Goal: Register for event/course

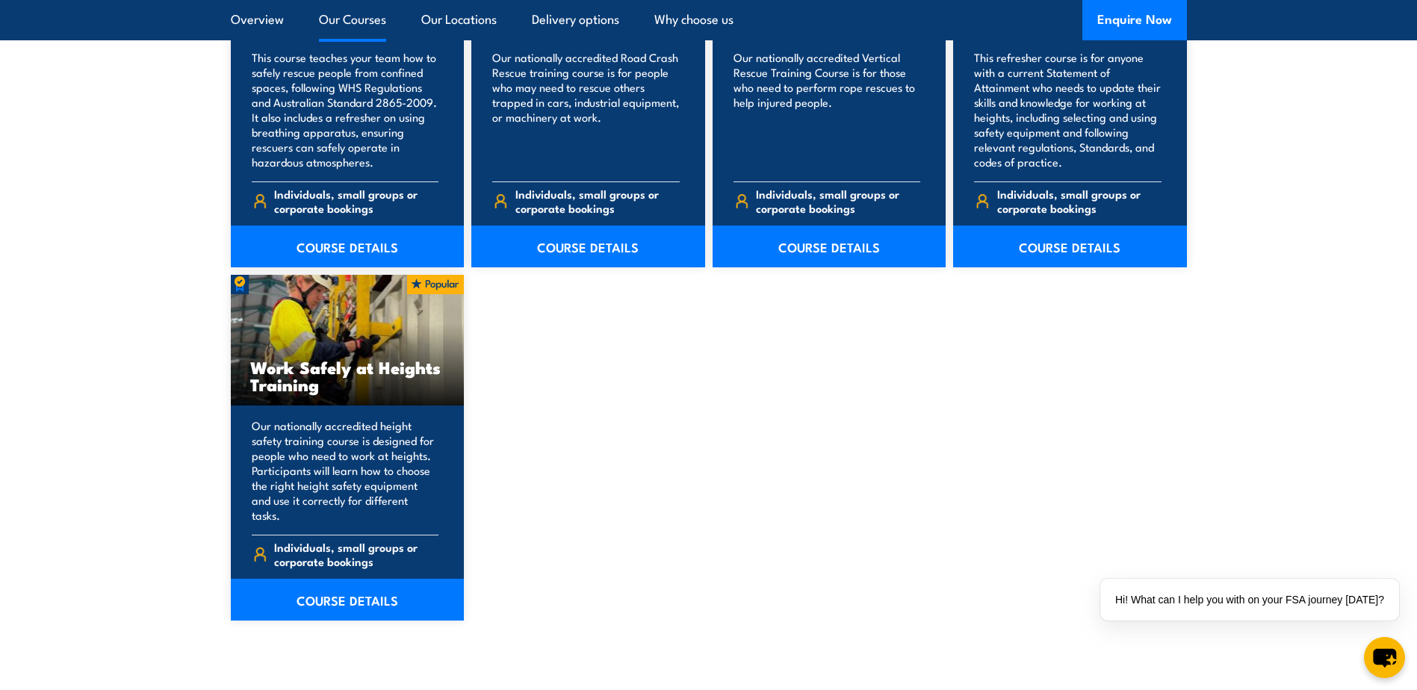
scroll to position [1793, 0]
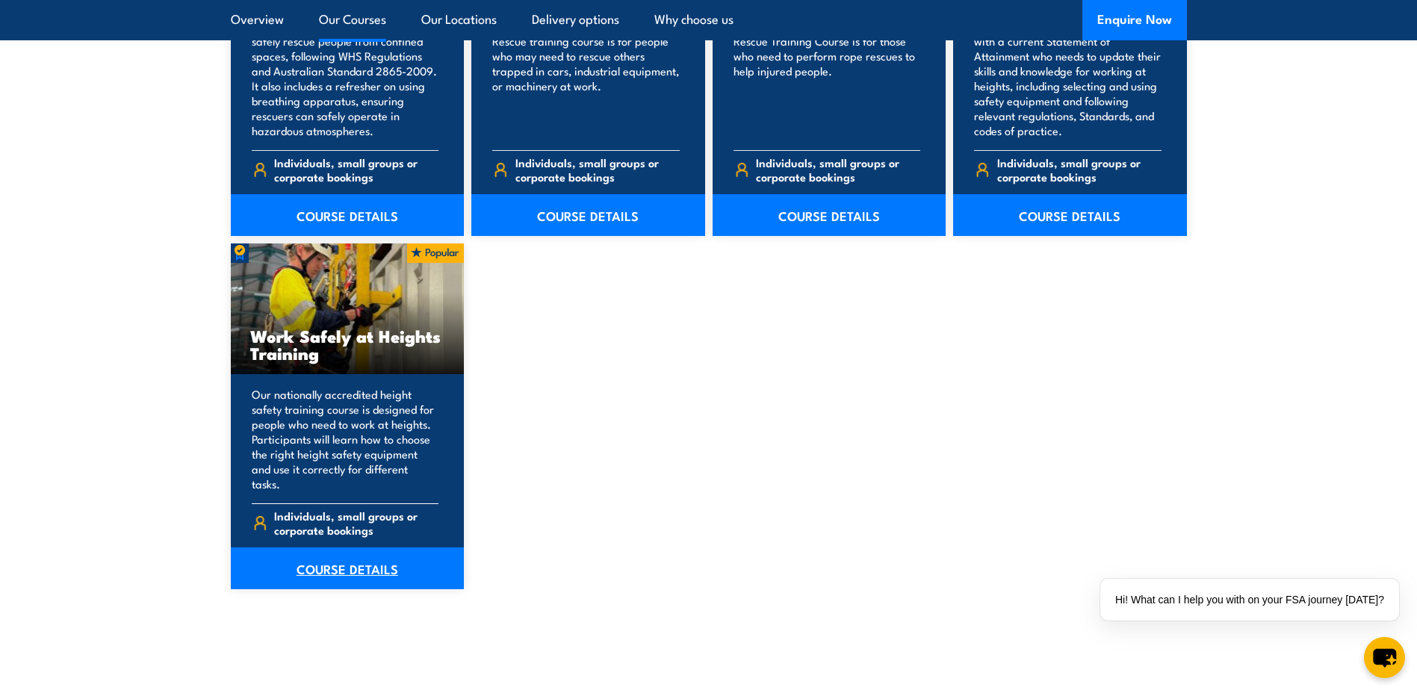
click at [364, 556] on link "COURSE DETAILS" at bounding box center [348, 569] width 234 height 42
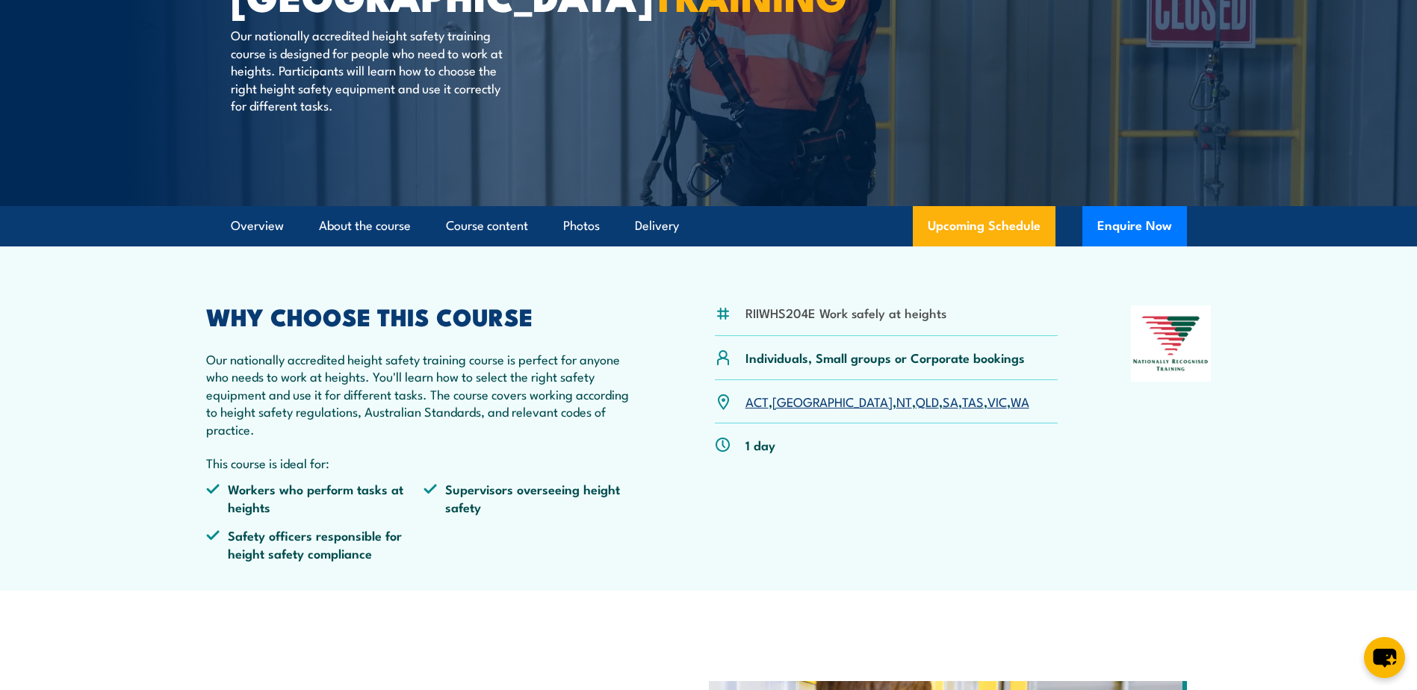
scroll to position [299, 0]
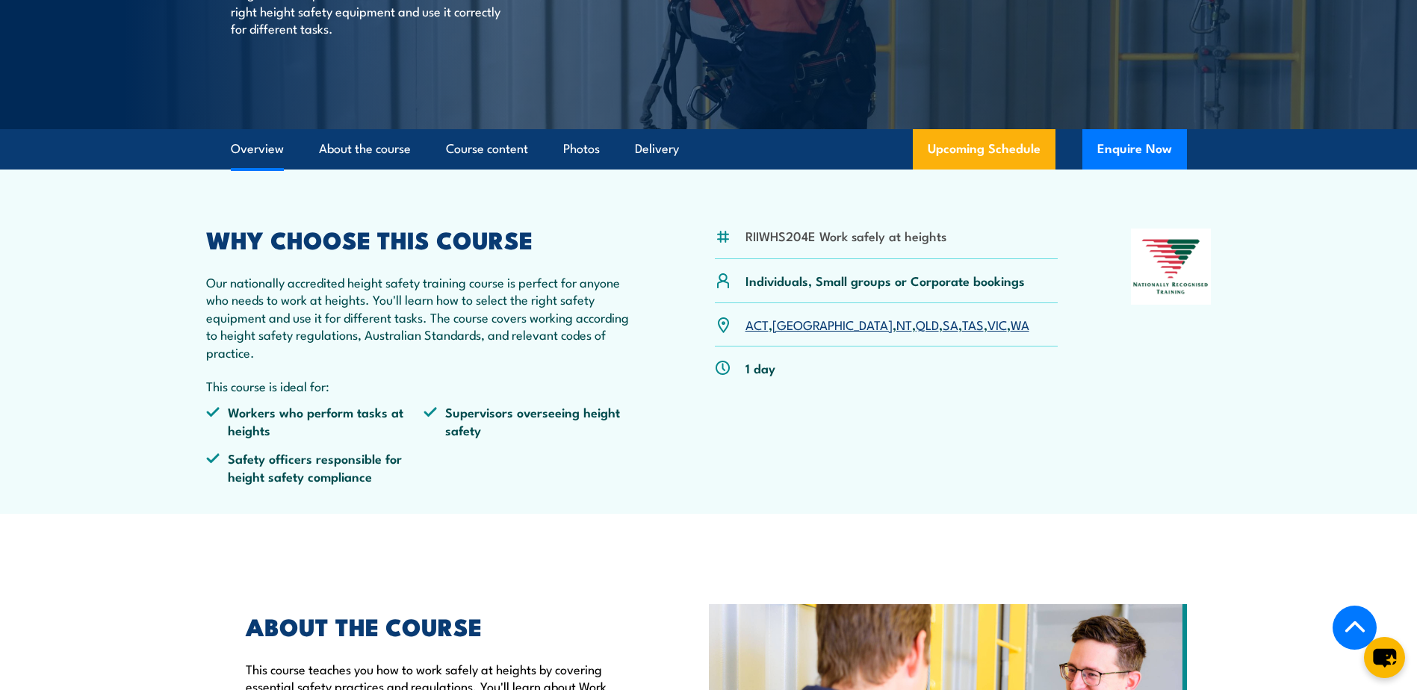
click at [794, 324] on link "[GEOGRAPHIC_DATA]" at bounding box center [833, 324] width 120 height 18
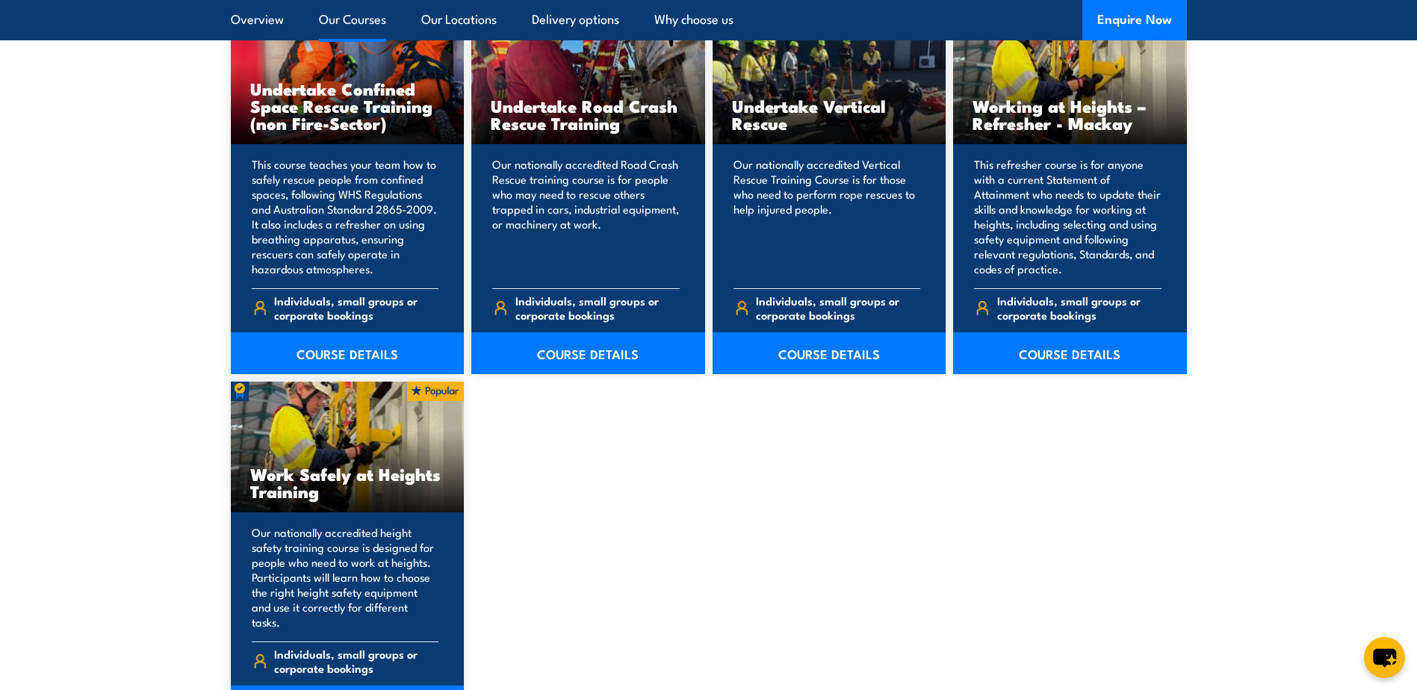
scroll to position [1718, 0]
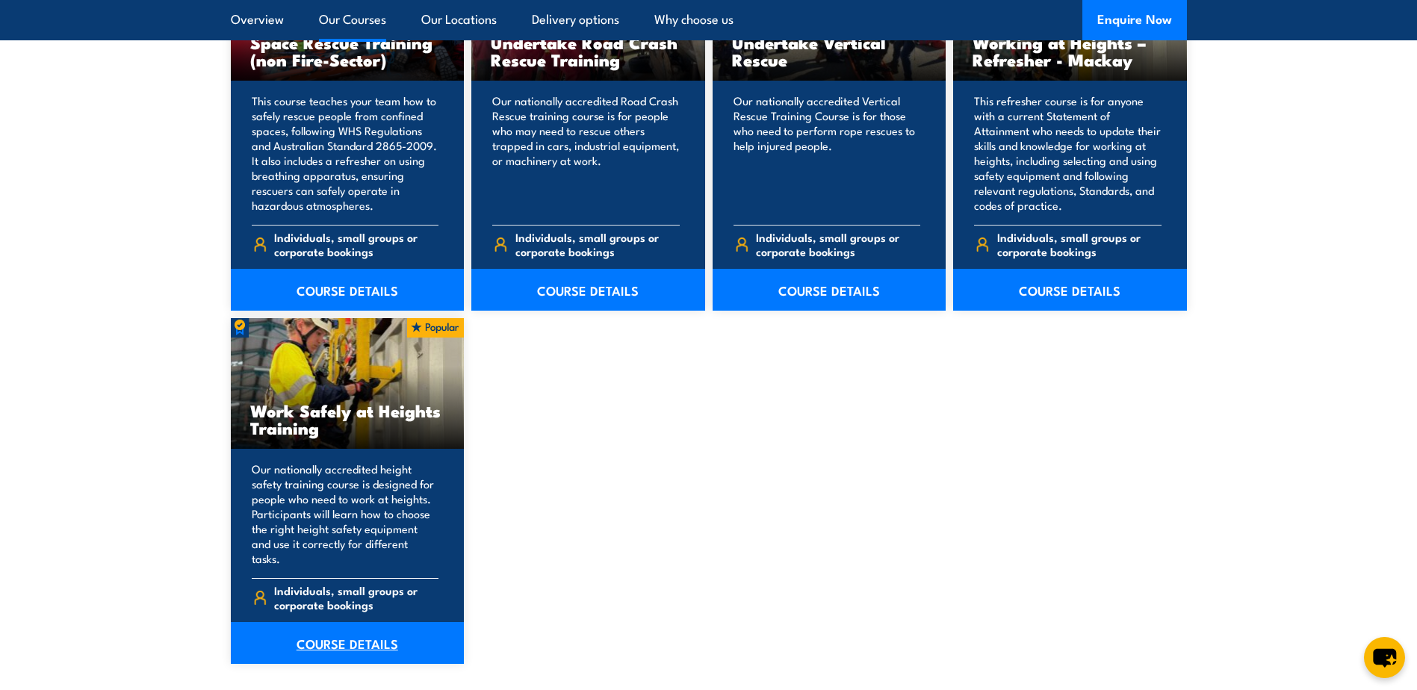
click at [355, 629] on link "COURSE DETAILS" at bounding box center [348, 643] width 234 height 42
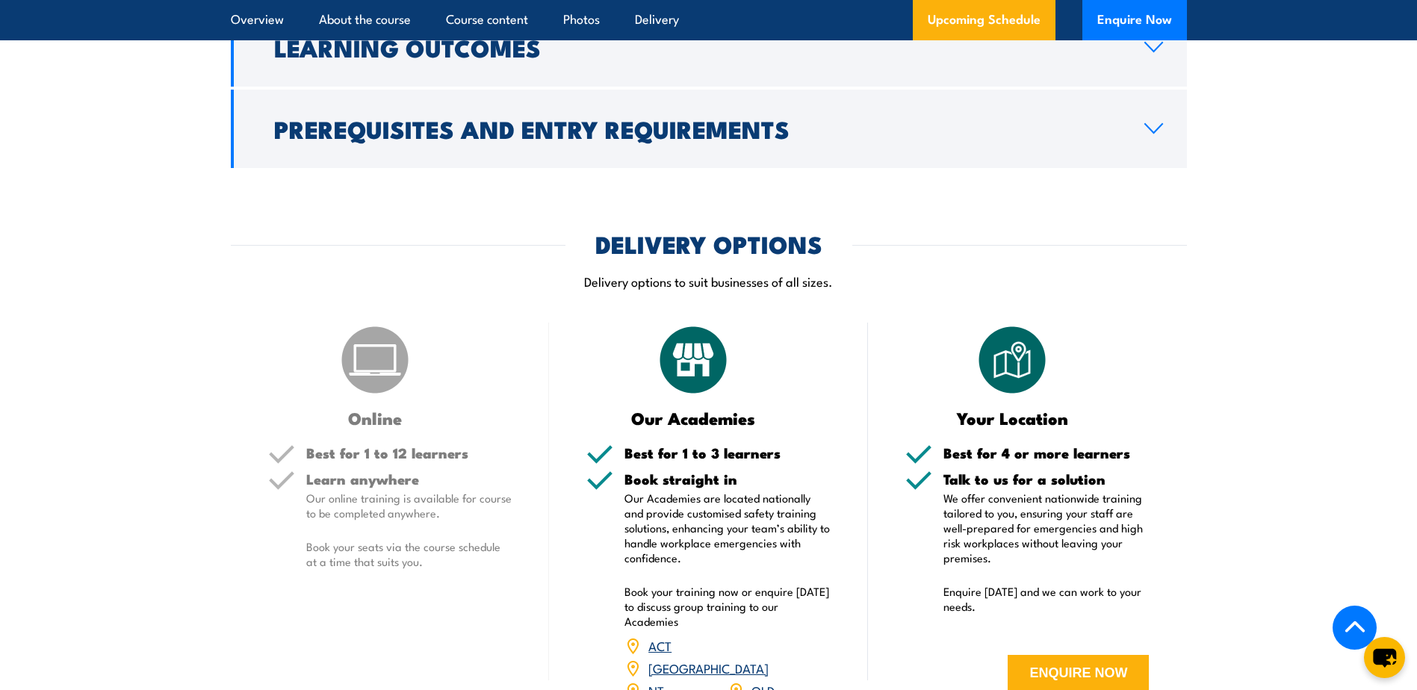
scroll to position [1644, 0]
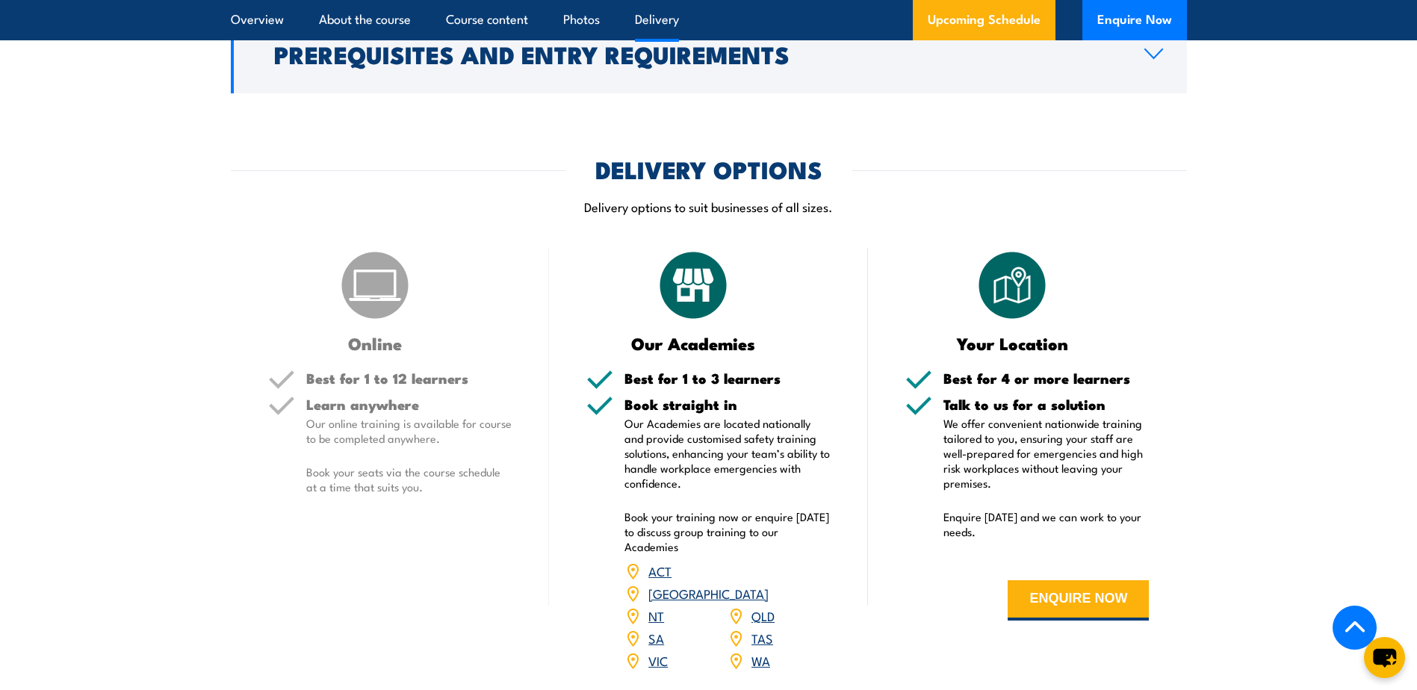
click at [760, 584] on link "[GEOGRAPHIC_DATA]" at bounding box center [708, 593] width 120 height 18
click at [1060, 601] on button "ENQUIRE NOW" at bounding box center [1078, 601] width 141 height 40
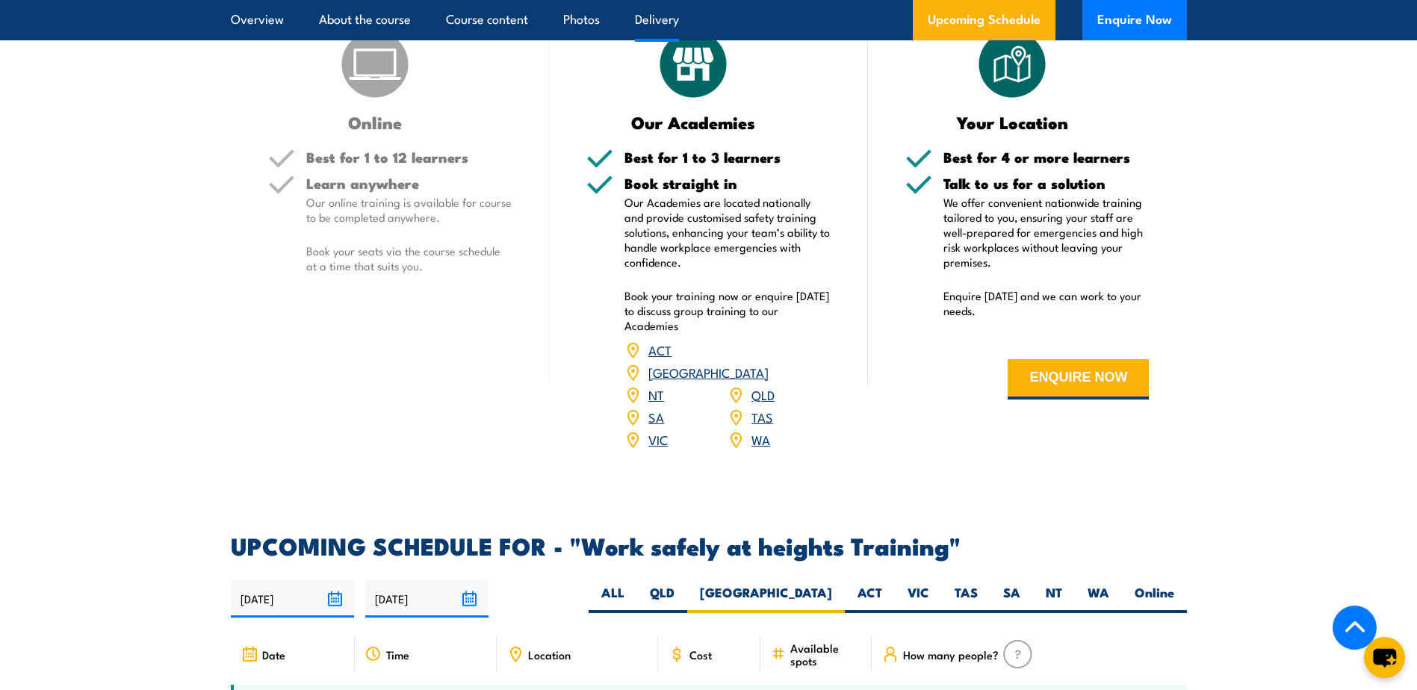
scroll to position [1854, 0]
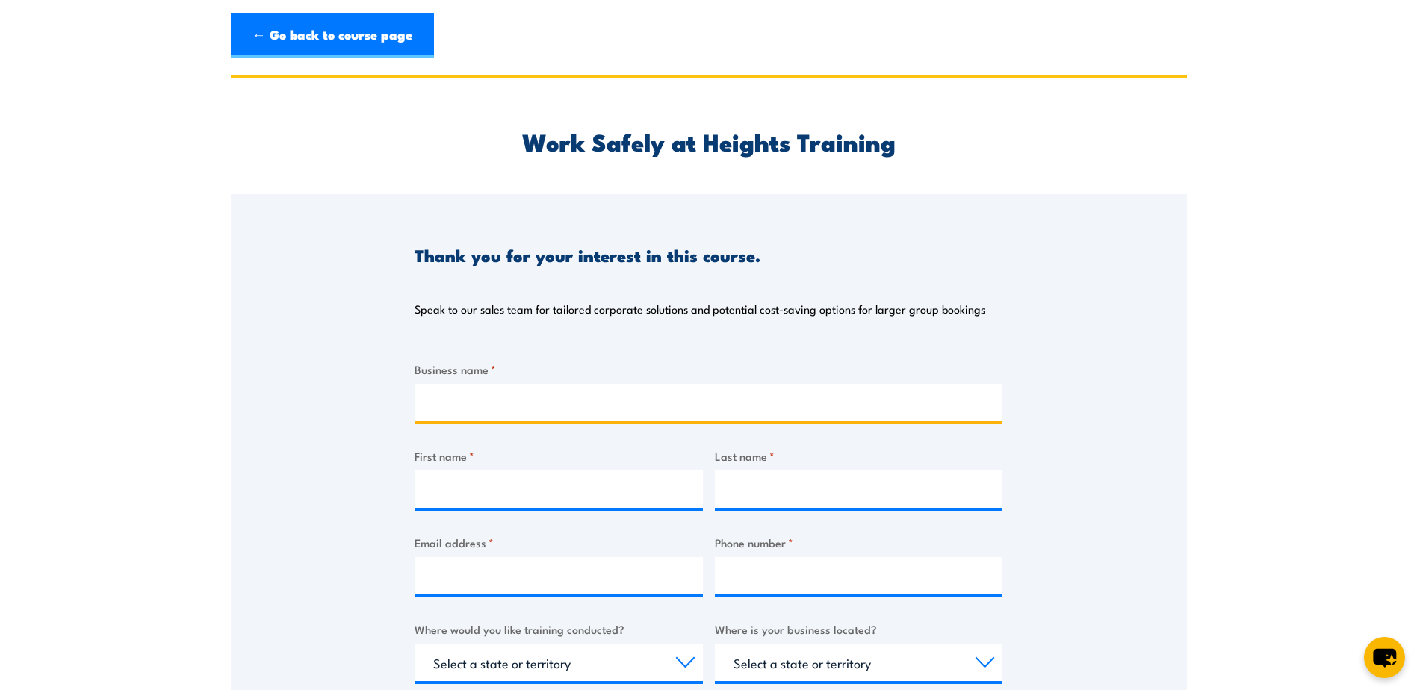
click at [509, 396] on input "Business name *" at bounding box center [709, 402] width 588 height 37
type input "Forestry Corporation of [GEOGRAPHIC_DATA]"
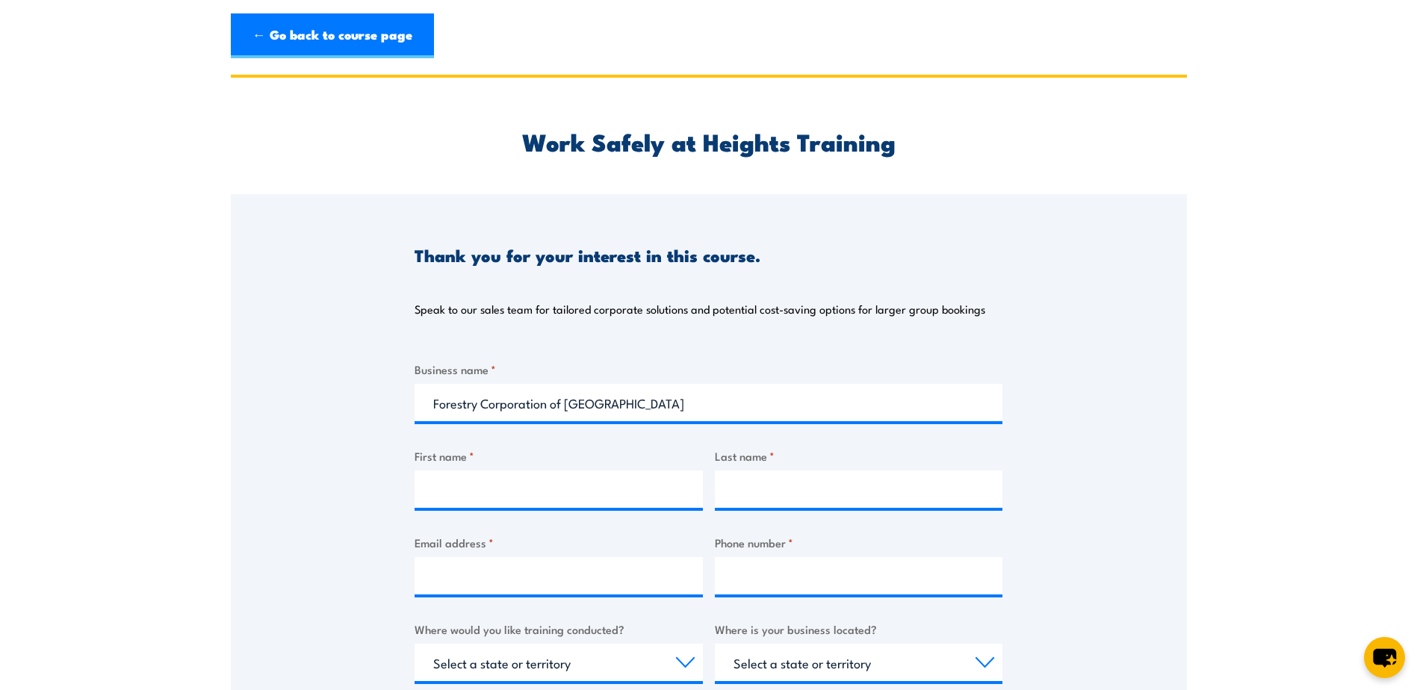
type input "[PERSON_NAME]"
type input "[PERSON_NAME][EMAIL_ADDRESS][PERSON_NAME][DOMAIN_NAME]"
type input "0427463160"
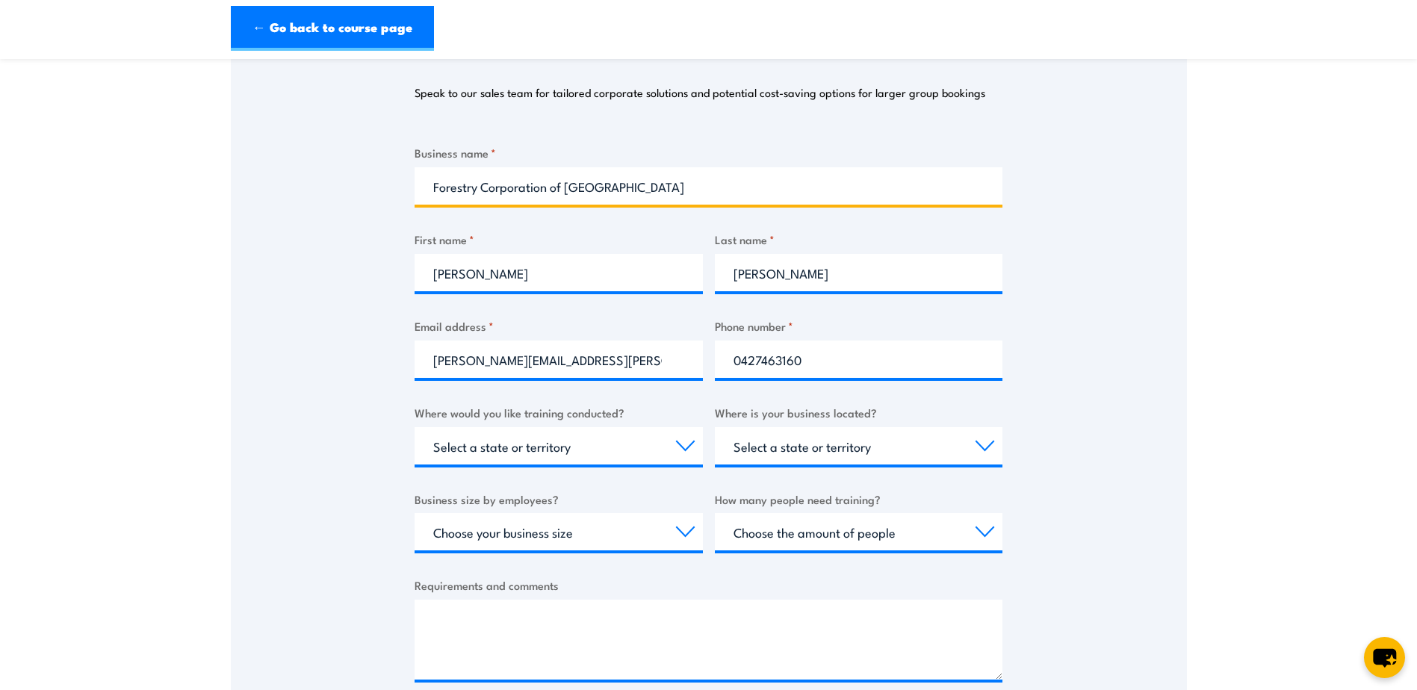
scroll to position [224, 0]
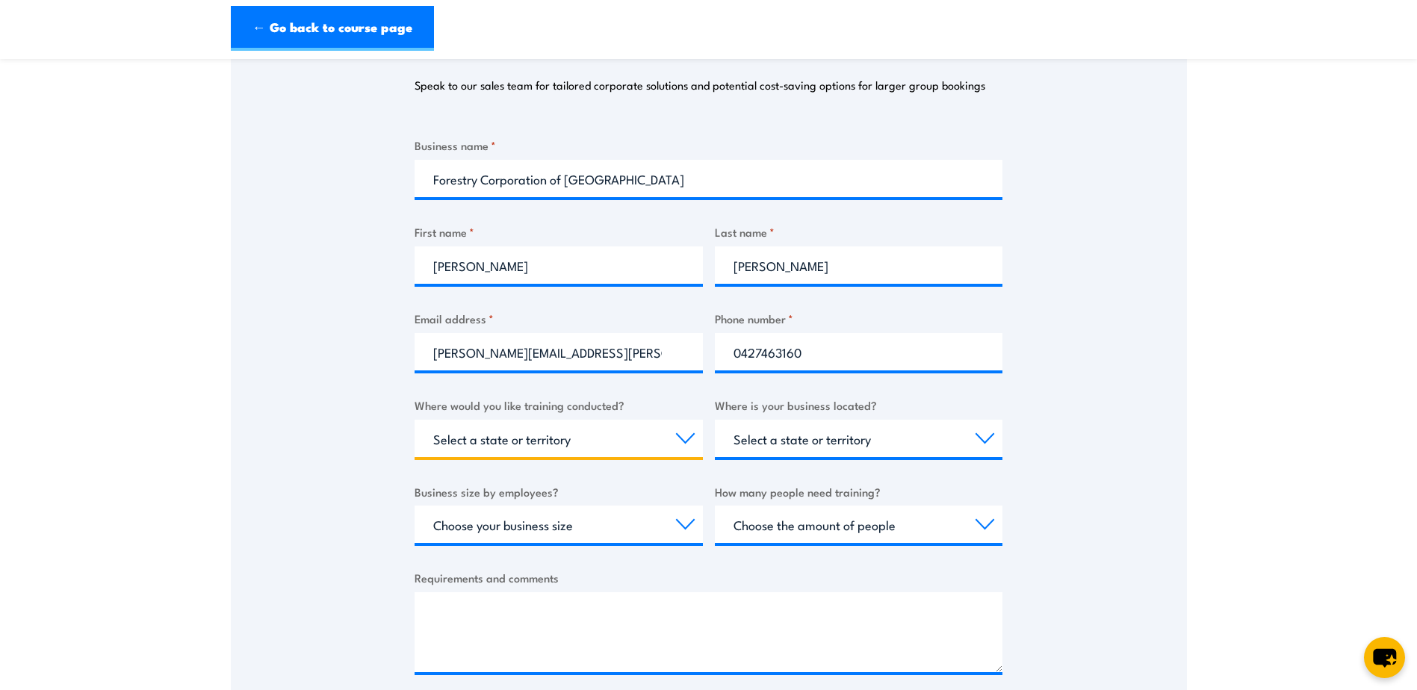
click at [681, 439] on select "Select a state or territory Nationally - multiple locations [GEOGRAPHIC_DATA] […" at bounding box center [559, 438] width 288 height 37
select select "[GEOGRAPHIC_DATA]"
click at [415, 420] on select "Select a state or territory Nationally - multiple locations QLD NSW VIC SA ACT …" at bounding box center [559, 438] width 288 height 37
click at [920, 442] on select "Select a state or territory QLD NSW VIC SA ACT WA TAS NT" at bounding box center [859, 438] width 288 height 37
select select "[GEOGRAPHIC_DATA]"
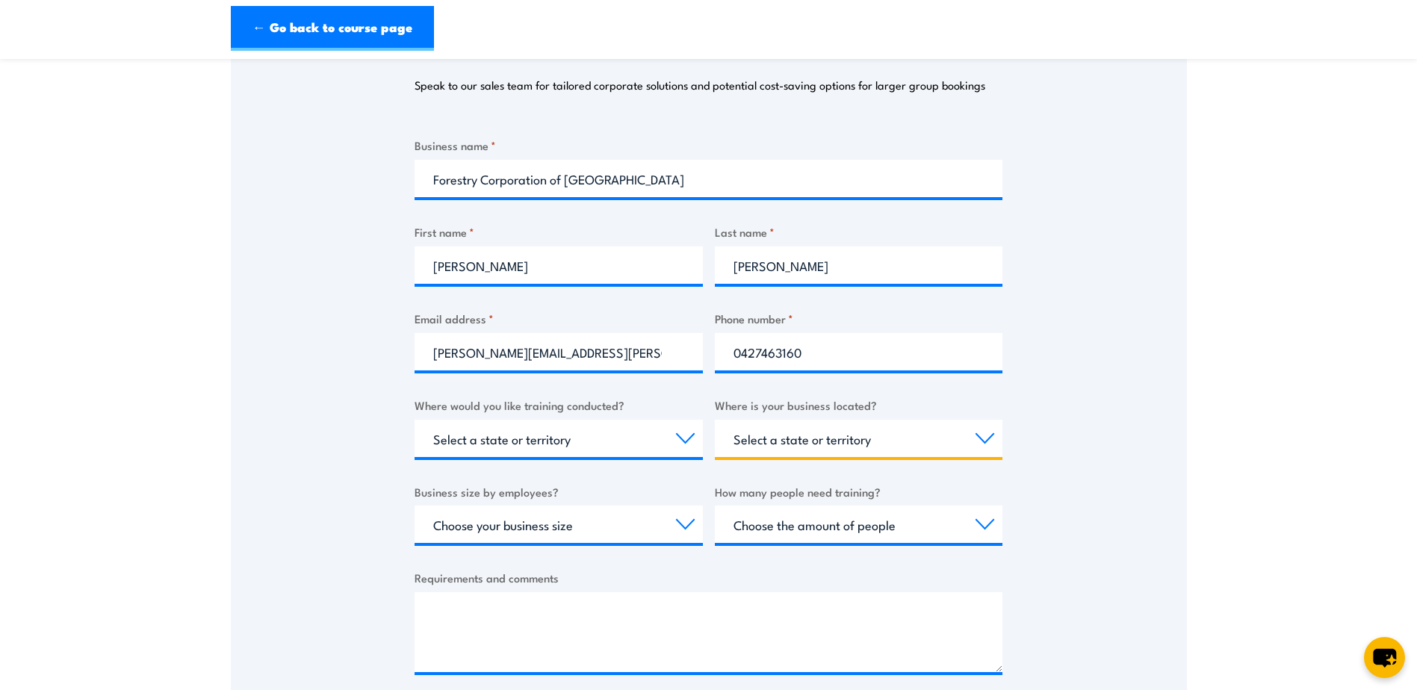
click at [715, 420] on select "Select a state or territory QLD NSW VIC SA ACT WA TAS NT" at bounding box center [859, 438] width 288 height 37
click at [684, 524] on select "Choose your business size 1 to 19 20 to 199 200+" at bounding box center [559, 524] width 288 height 37
select select "200+"
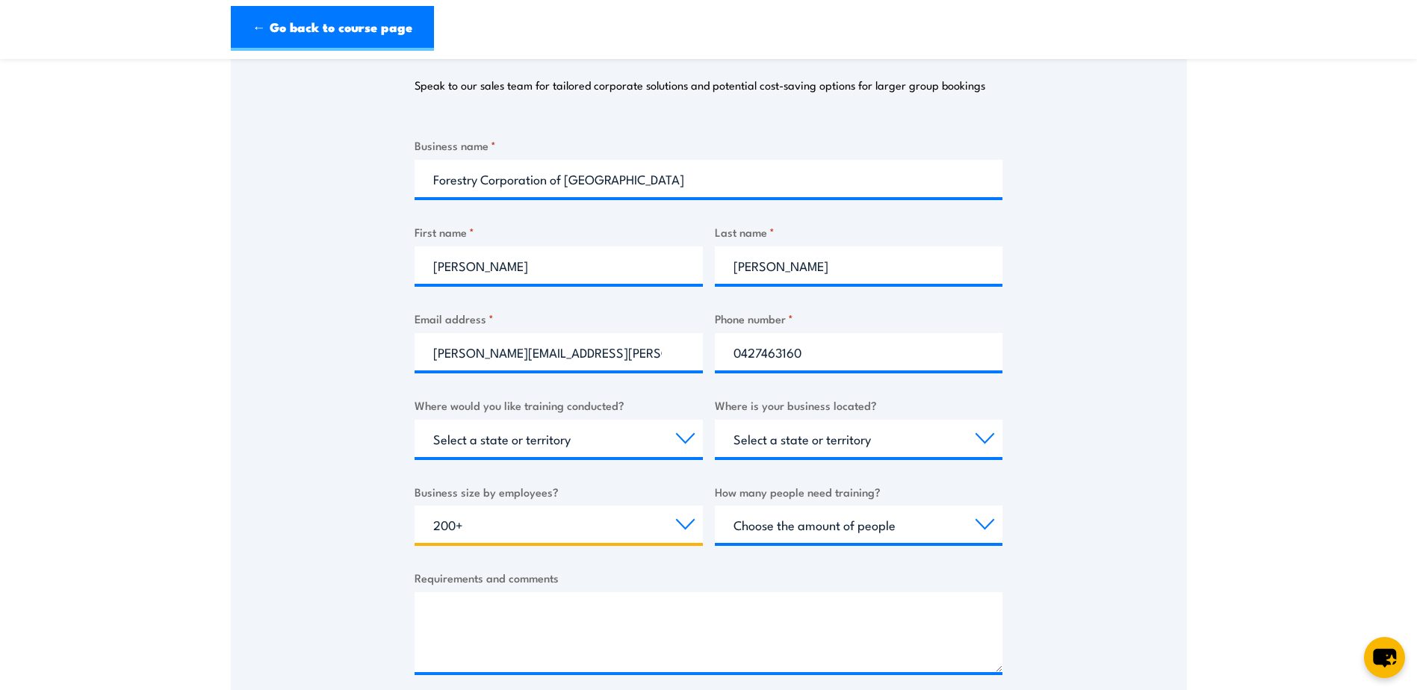
click at [415, 506] on select "Choose your business size 1 to 19 20 to 199 200+" at bounding box center [559, 524] width 288 height 37
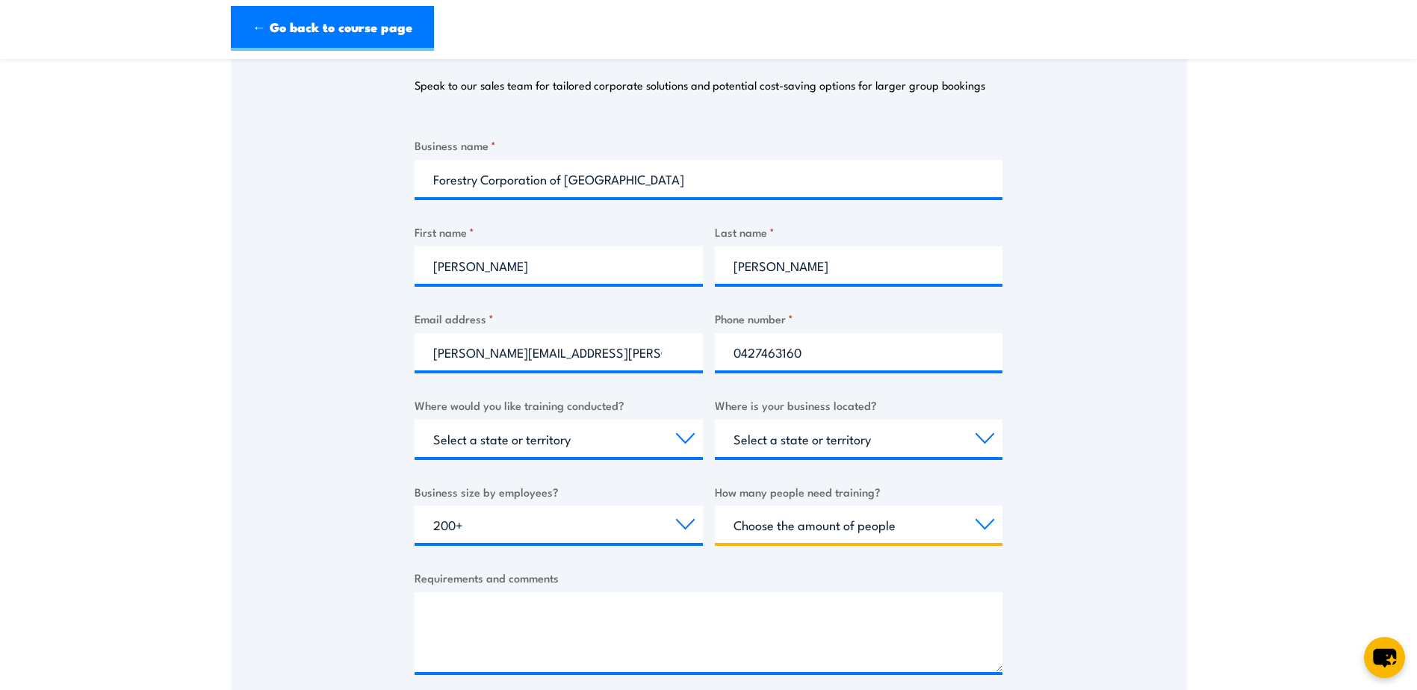
click at [980, 525] on select "Choose the amount of people 1 to 4 5 to 19 20+" at bounding box center [859, 524] width 288 height 37
select select "1 to 4"
click at [715, 506] on select "Choose the amount of people 1 to 4 5 to 19 20+" at bounding box center [859, 524] width 288 height 37
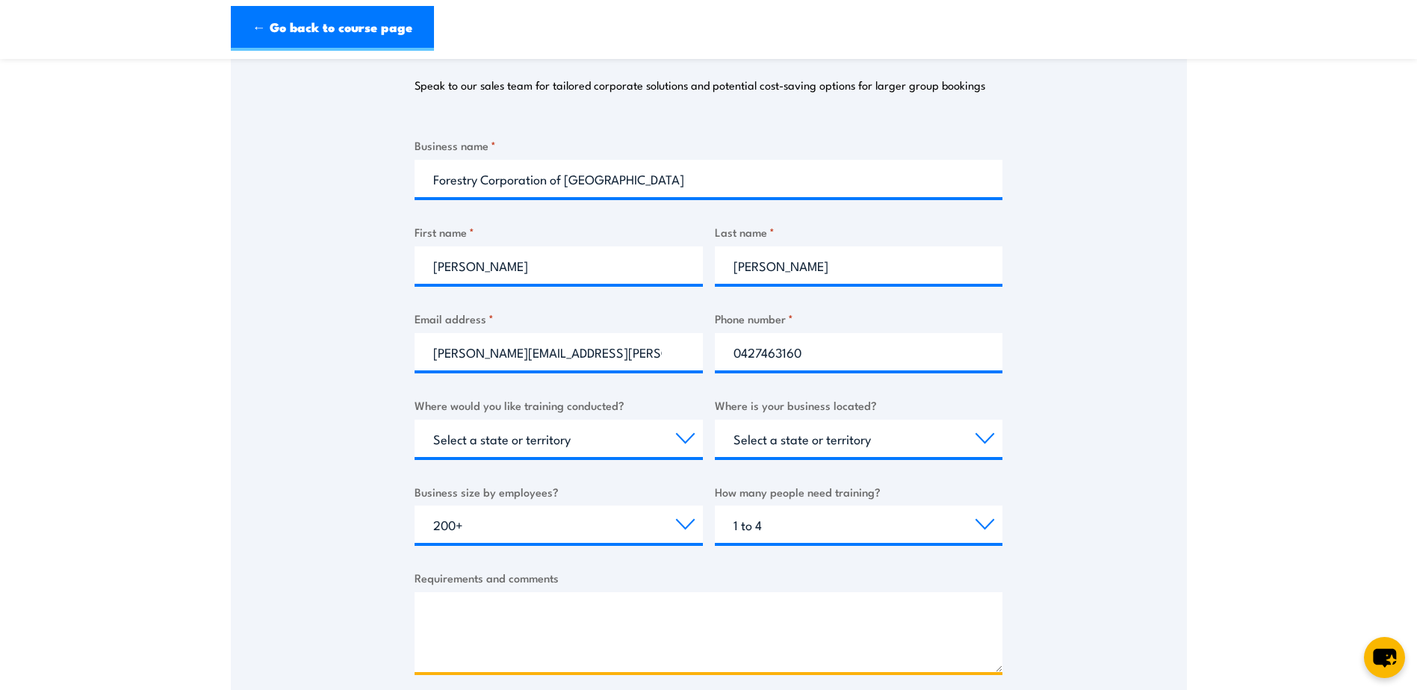
click at [464, 601] on textarea "Requirements and comments" at bounding box center [709, 632] width 588 height 80
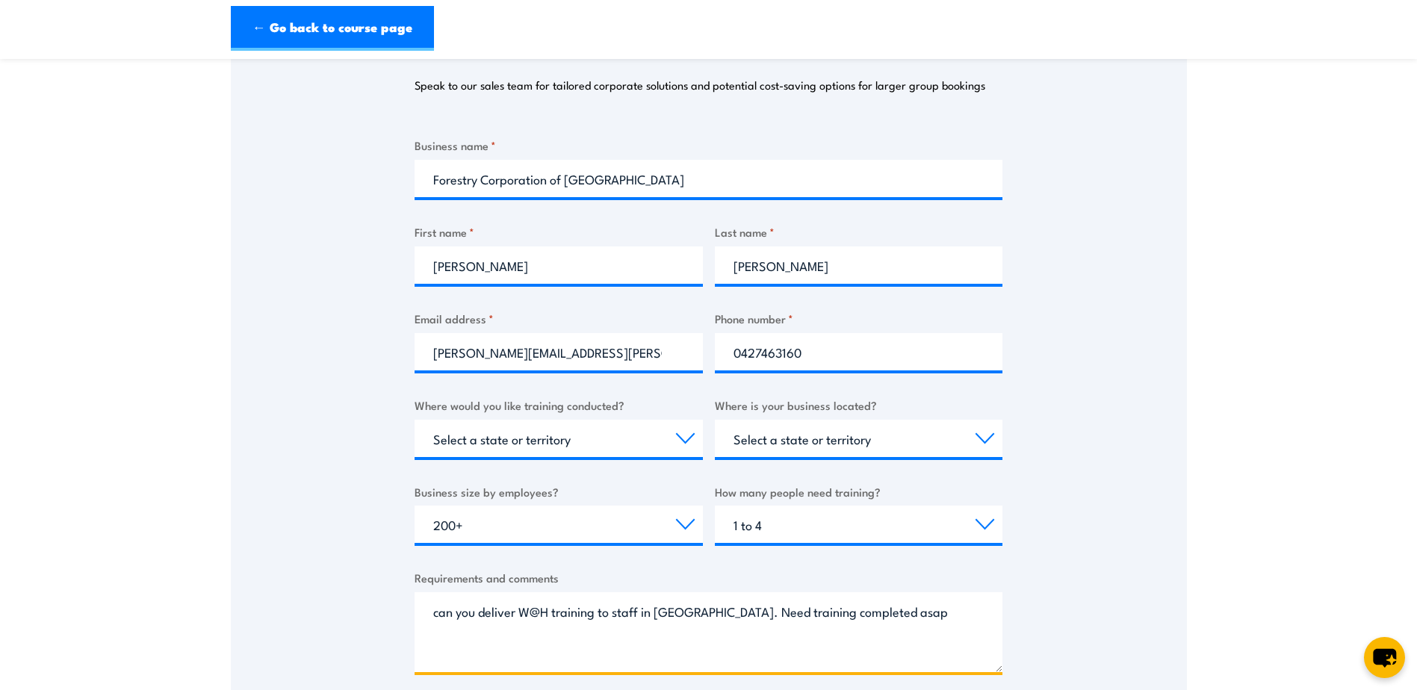
type textarea "can you deliver W@H training to staff in Bathurst. Need training completed asap"
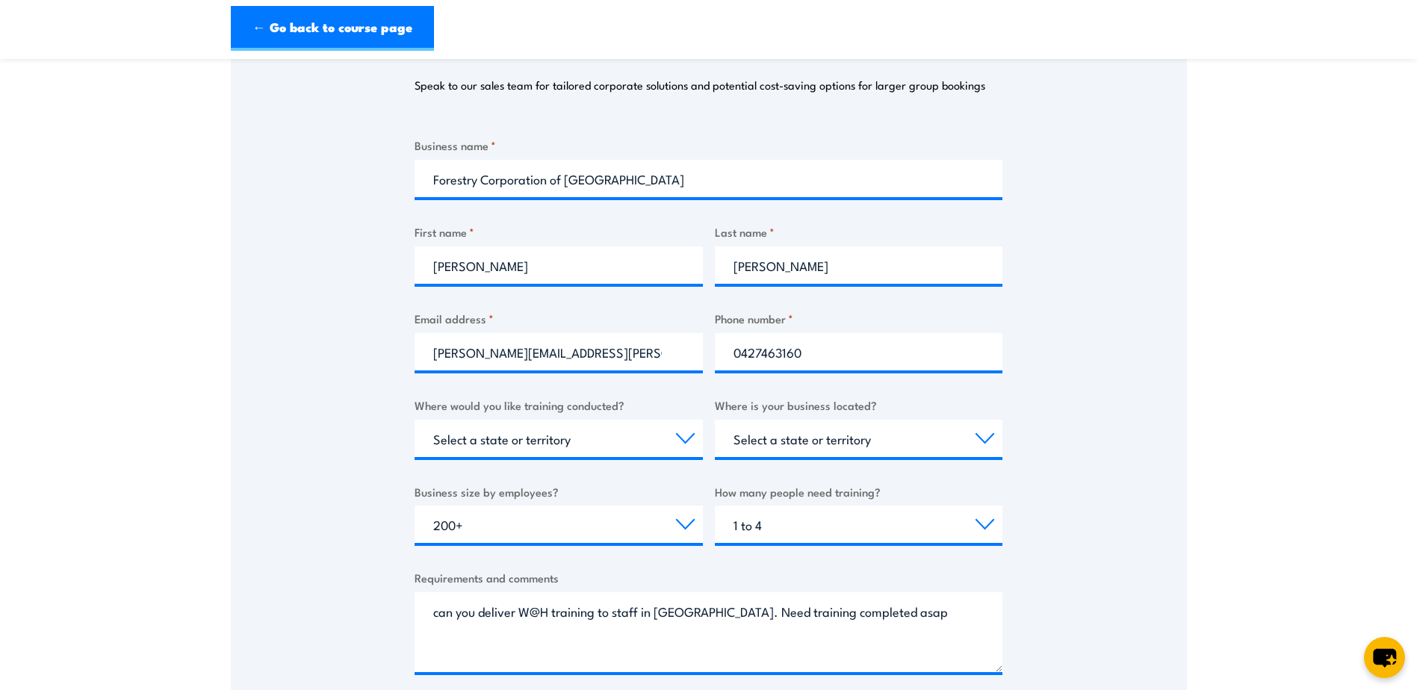
click at [1099, 569] on div "Thank you for your interest in this course. Speak to our sales team for tailore…" at bounding box center [709, 343] width 956 height 746
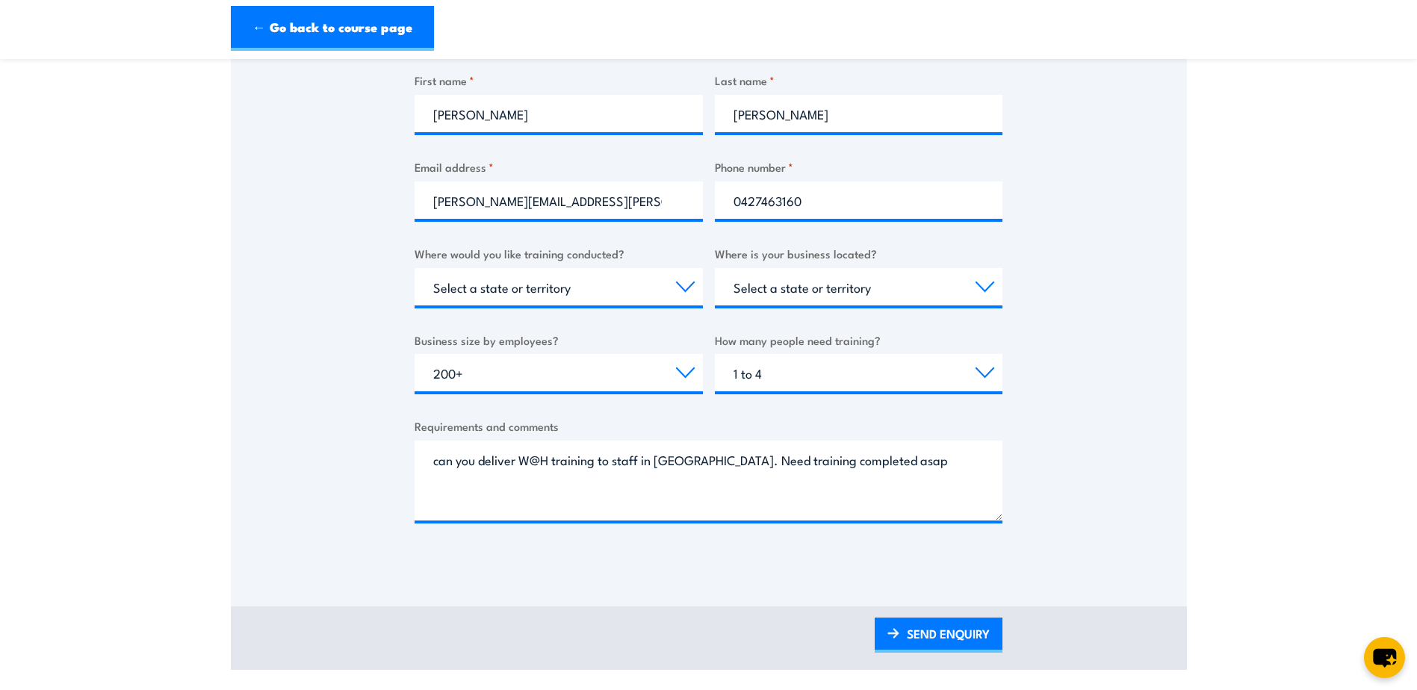
scroll to position [448, 0]
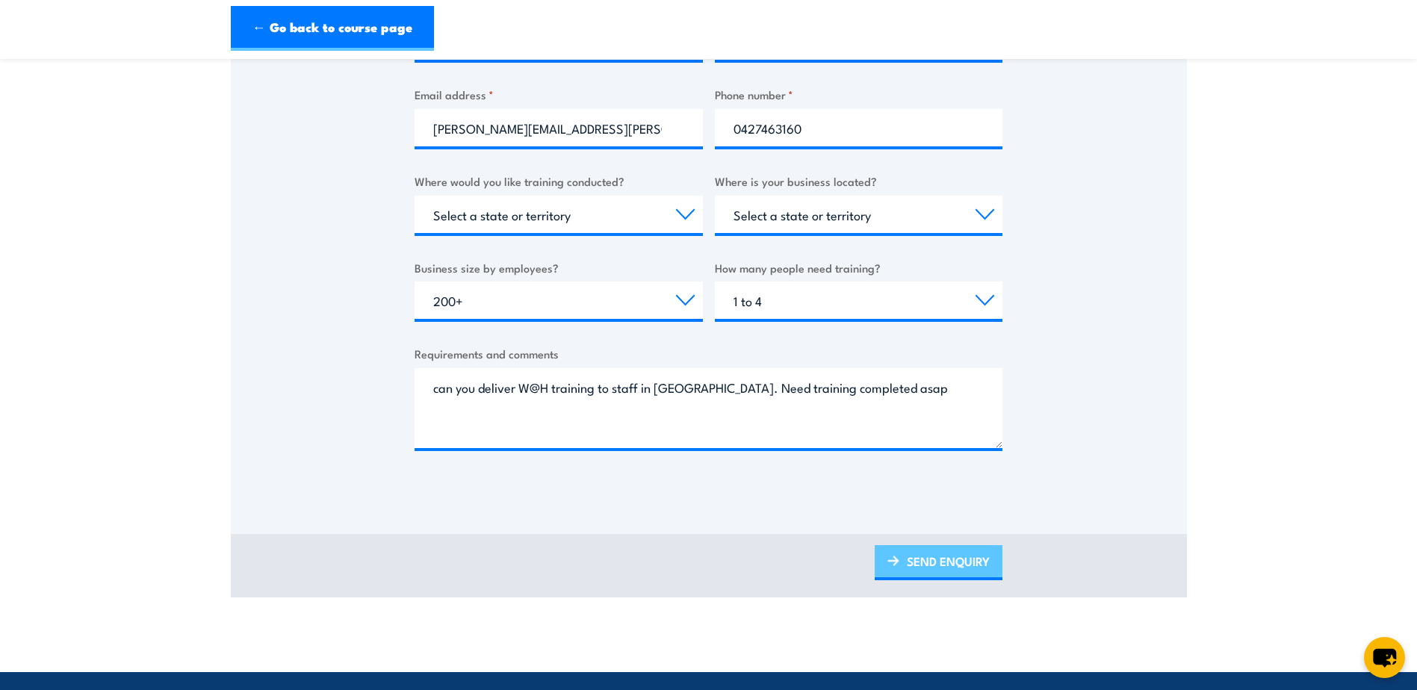
click at [944, 560] on link "SEND ENQUIRY" at bounding box center [939, 562] width 128 height 35
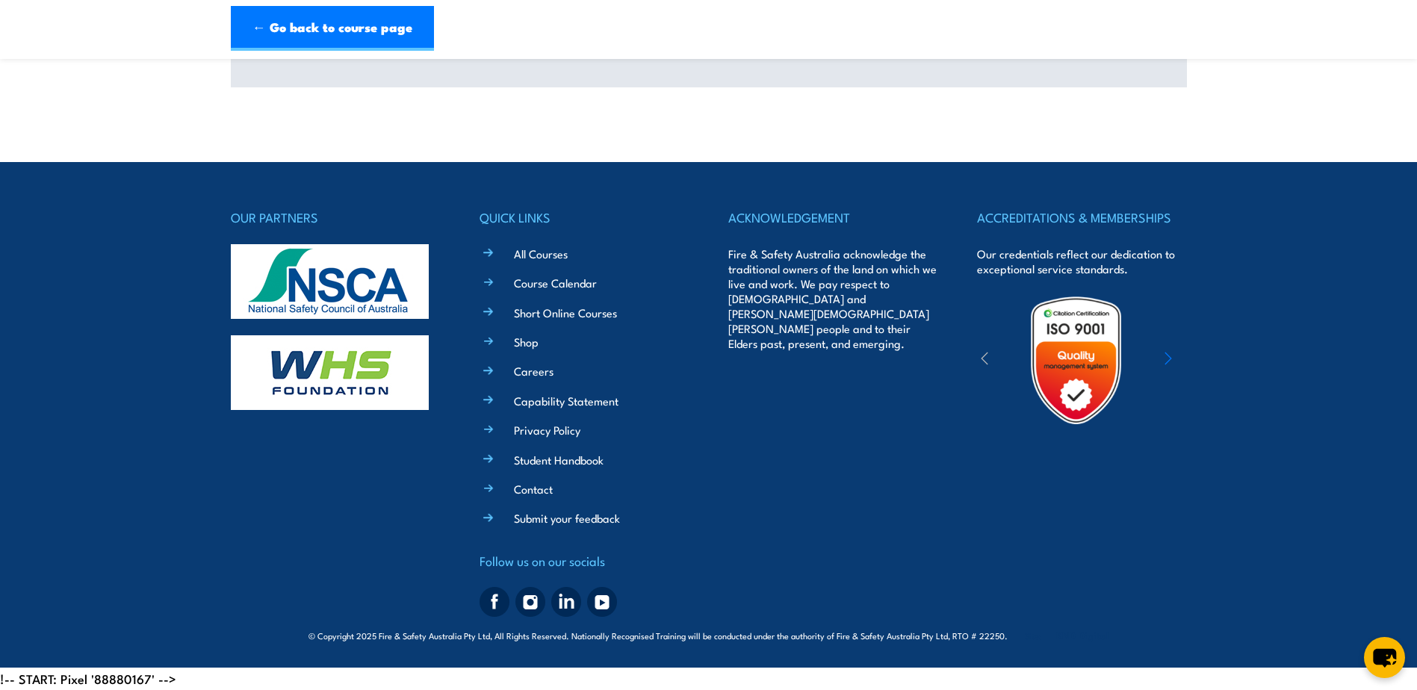
scroll to position [0, 0]
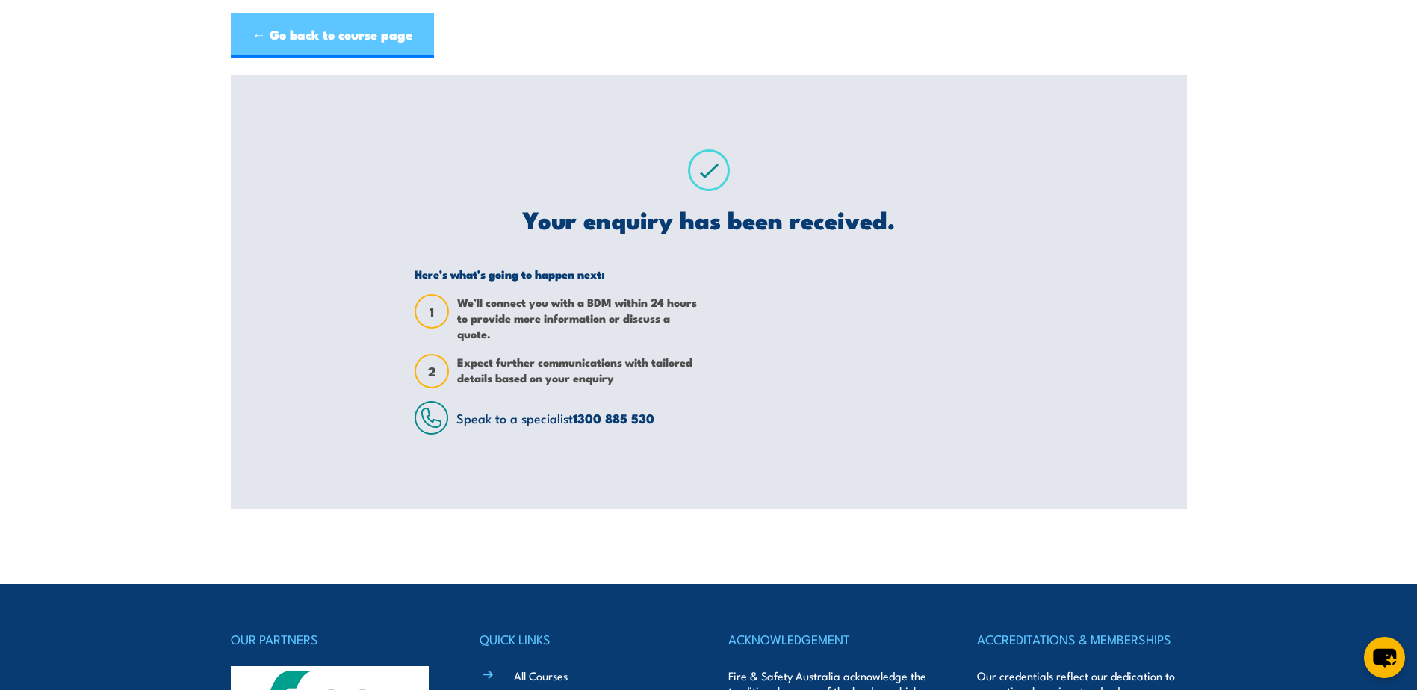
click at [315, 32] on link "← Go back to course page" at bounding box center [332, 35] width 203 height 45
